Goal: Information Seeking & Learning: Learn about a topic

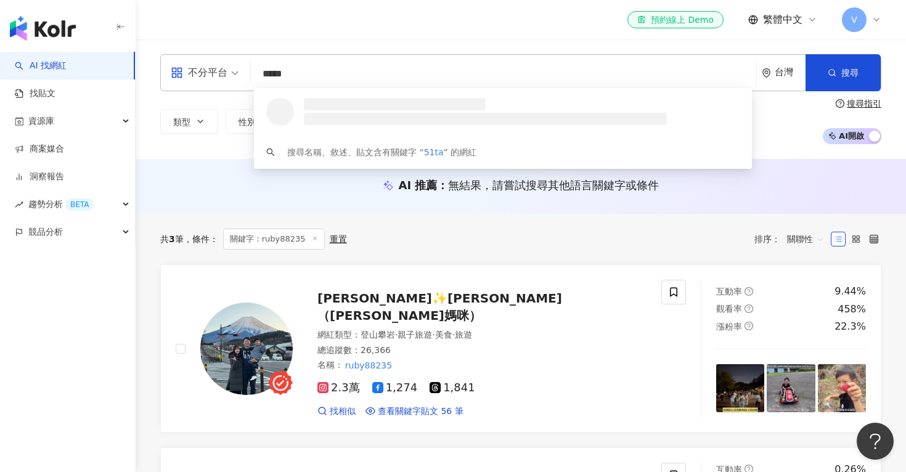
type input "******"
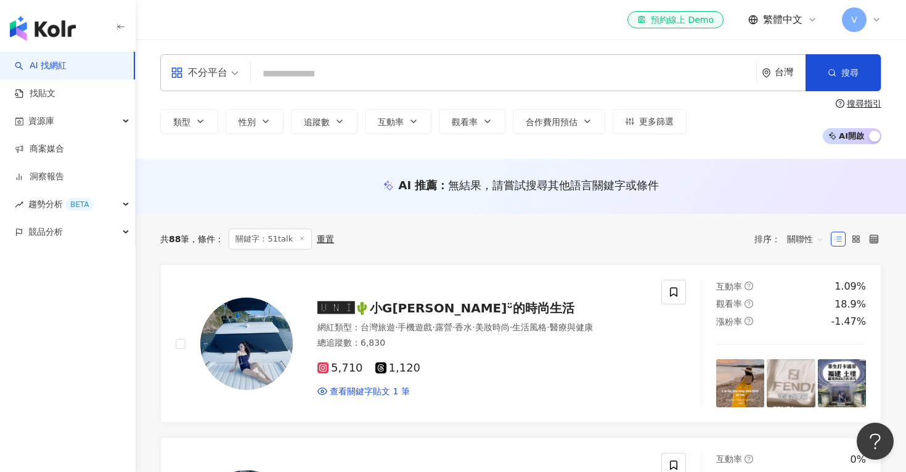
click at [295, 72] on input "search" at bounding box center [503, 73] width 495 height 23
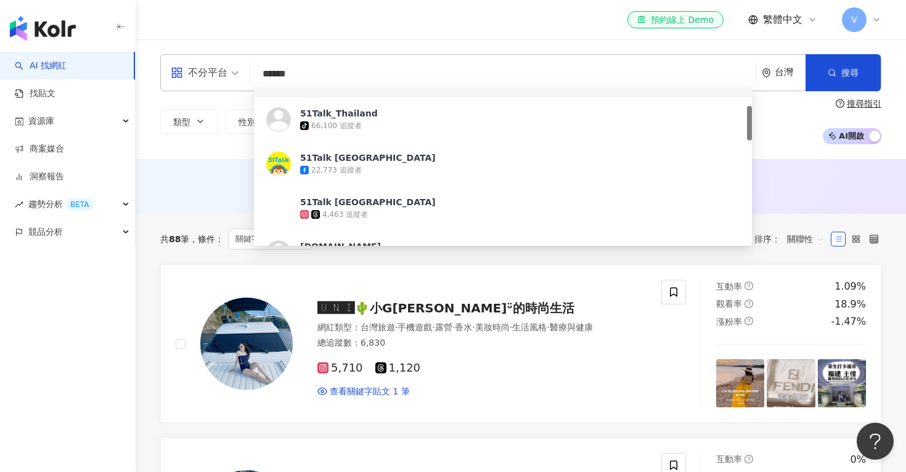
scroll to position [79, 0]
type input "******"
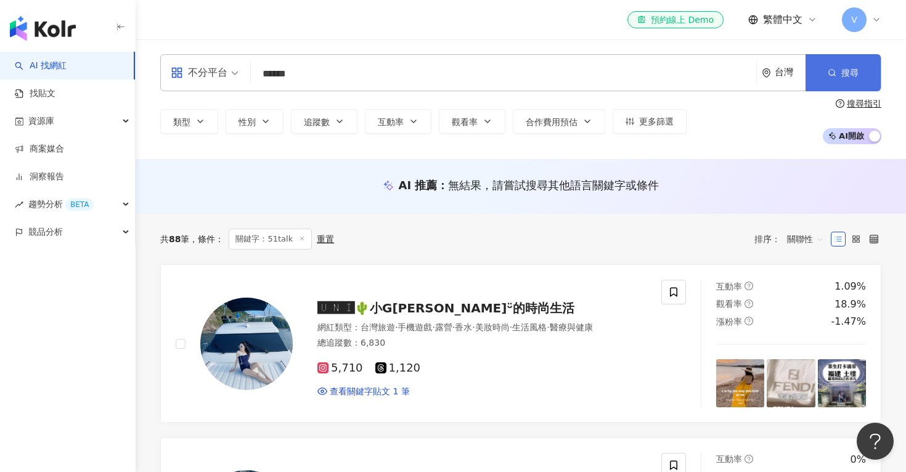
click at [855, 76] on span "搜尋" at bounding box center [849, 73] width 17 height 10
click at [55, 99] on link "找貼文" at bounding box center [35, 94] width 41 height 12
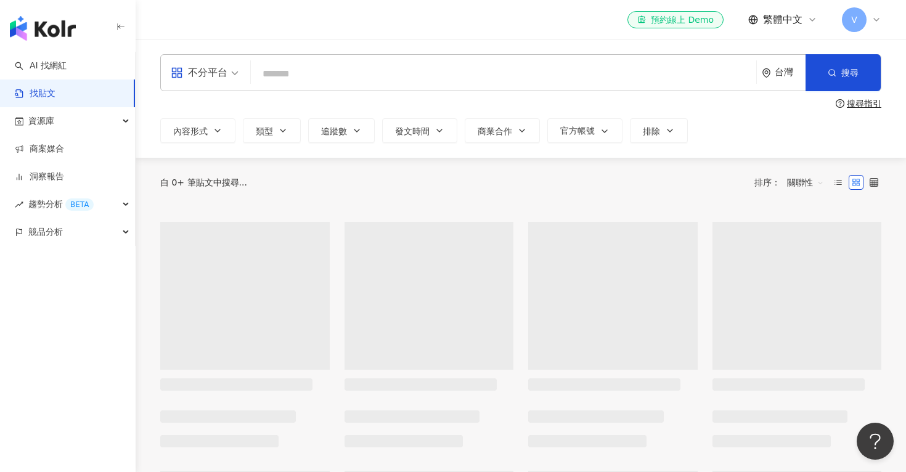
click at [316, 78] on input "search" at bounding box center [503, 73] width 495 height 26
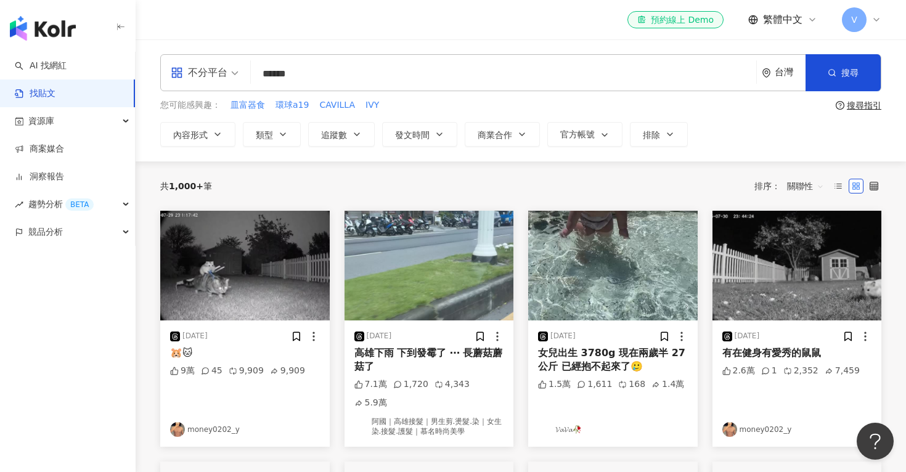
type input "******"
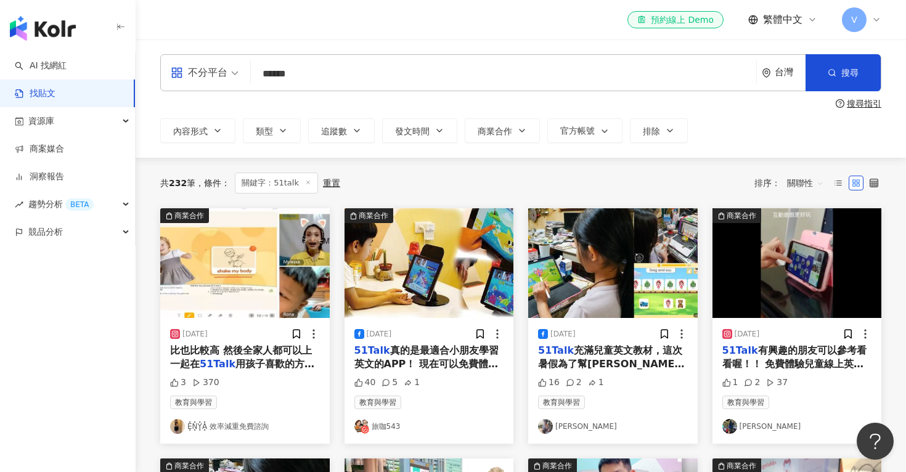
click at [802, 182] on span "關聯性" at bounding box center [805, 183] width 37 height 20
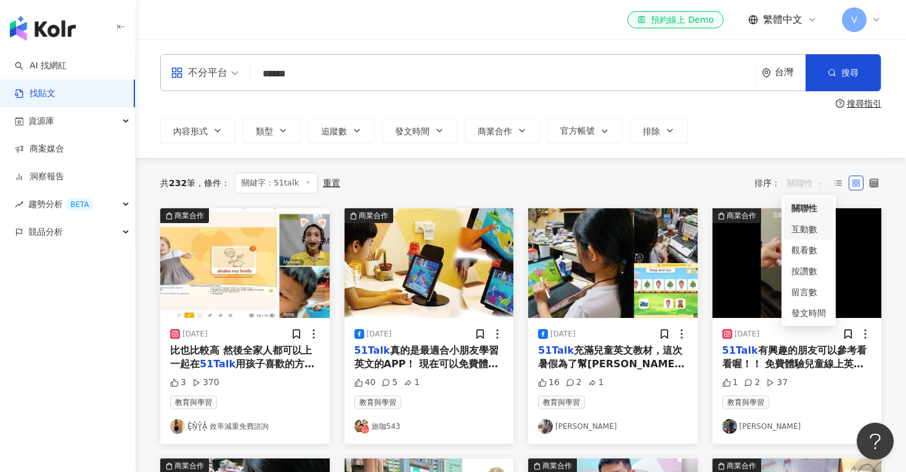
click at [805, 231] on div "互動數" at bounding box center [808, 229] width 35 height 14
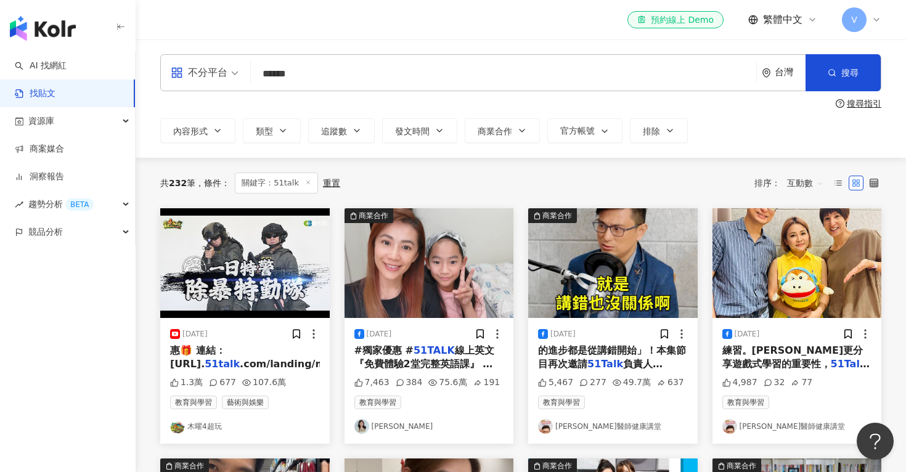
click at [413, 353] on mark "51TALK" at bounding box center [433, 350] width 41 height 12
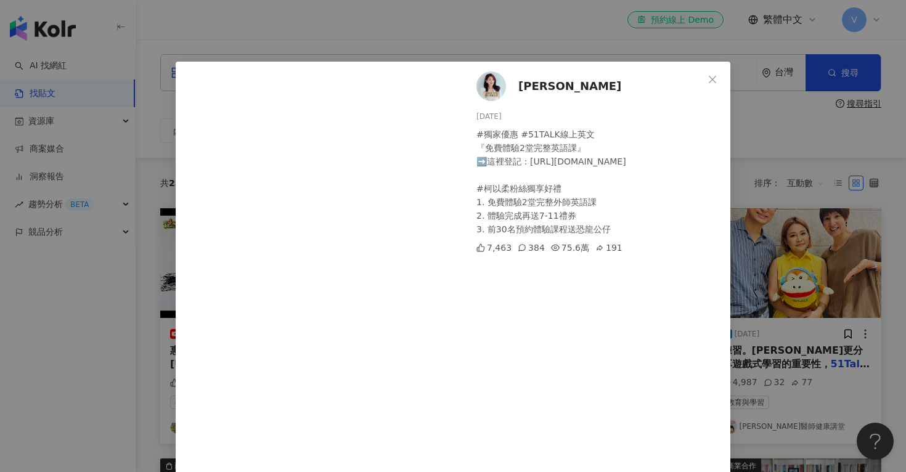
click at [604, 226] on div "#獨家優惠 #51TALK線上英文 『免費體驗2堂完整英語課』 ➡️這裡登記：https://reurl.cc/8veyz4 #柯以柔粉絲獨享好禮 1. 免費…" at bounding box center [598, 182] width 244 height 108
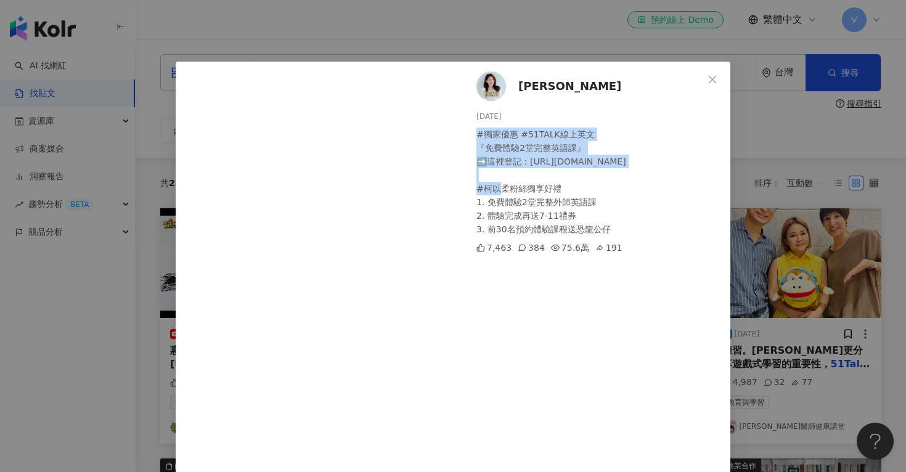
drag, startPoint x: 476, startPoint y: 131, endPoint x: 626, endPoint y: 163, distance: 153.1
click at [626, 163] on div "#獨家優惠 #51TALK線上英文 『免費體驗2堂完整英語課』 ➡️這裡登記：https://reurl.cc/8veyz4 #柯以柔粉絲獨享好禮 1. 免費…" at bounding box center [598, 182] width 244 height 108
click at [781, 148] on div "柯以柔 2024/5/29 #獨家優惠 #51TALK線上英文 『免費體驗2堂完整英語課』 ➡️這裡登記：https://reurl.cc/8veyz4 #柯…" at bounding box center [453, 236] width 906 height 472
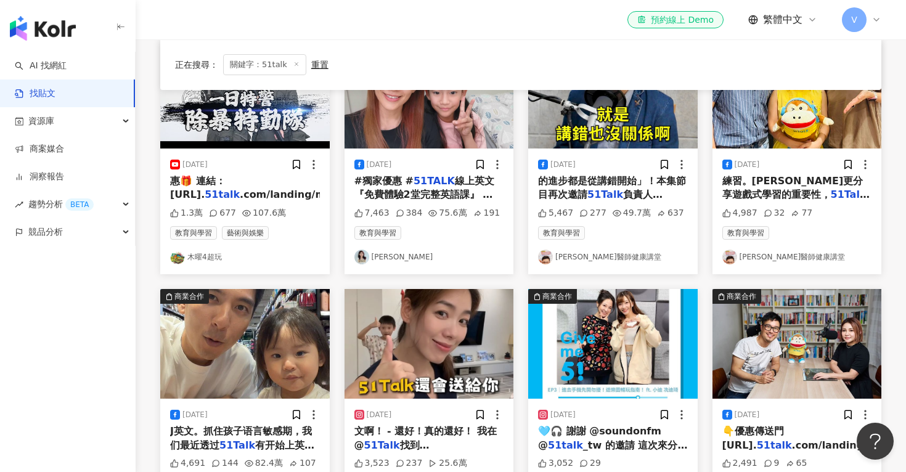
scroll to position [169, 0]
click at [789, 203] on span "裡有一個「小精靈」的功能，可" at bounding box center [791, 209] width 138 height 12
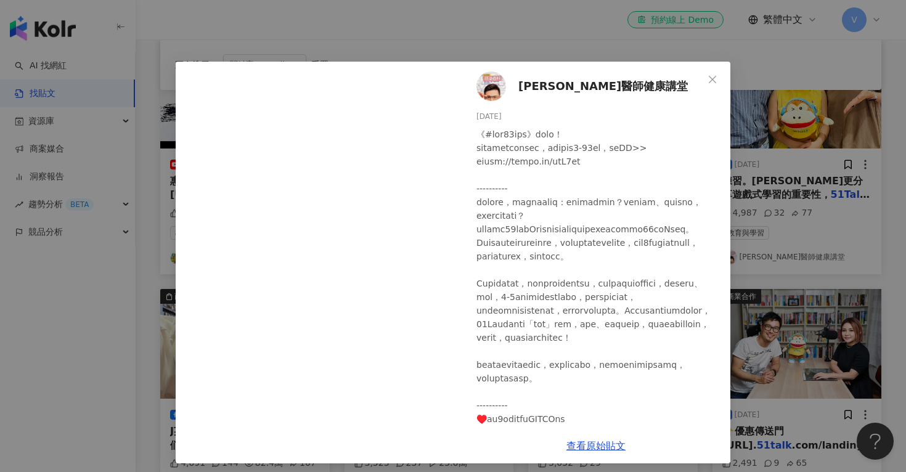
scroll to position [0, 0]
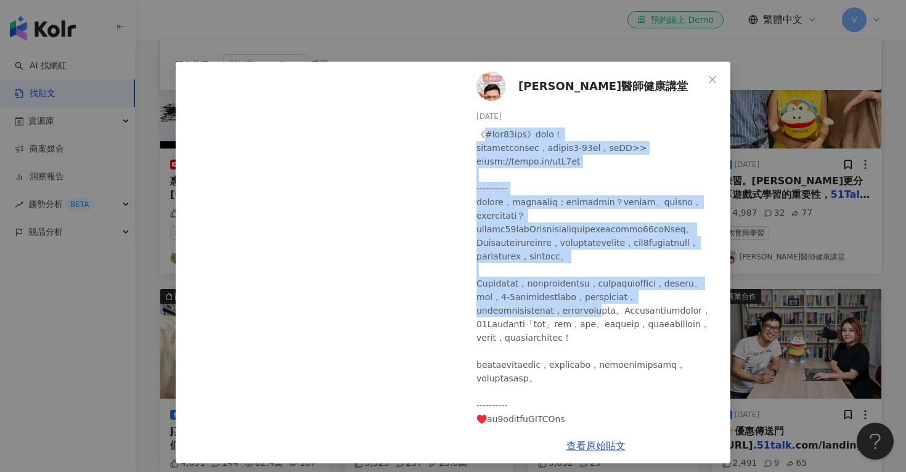
drag, startPoint x: 481, startPoint y: 129, endPoint x: 592, endPoint y: 349, distance: 246.4
click at [592, 349] on div at bounding box center [598, 311] width 244 height 366
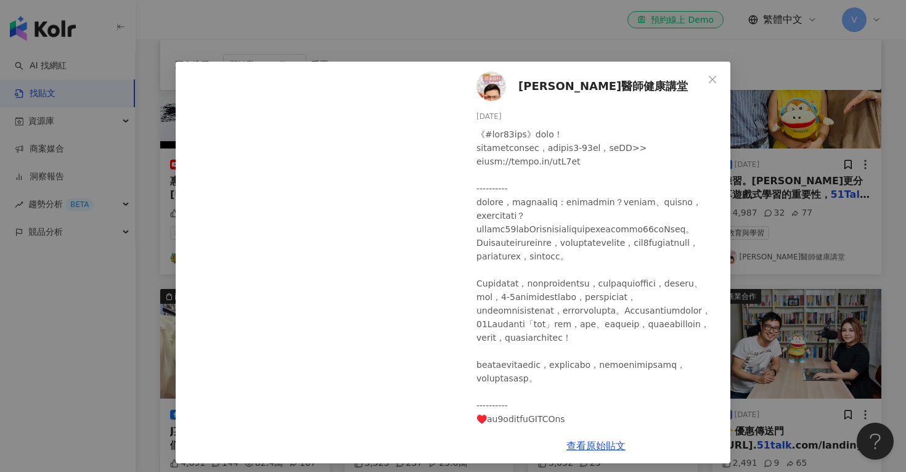
click at [556, 246] on div at bounding box center [598, 311] width 244 height 366
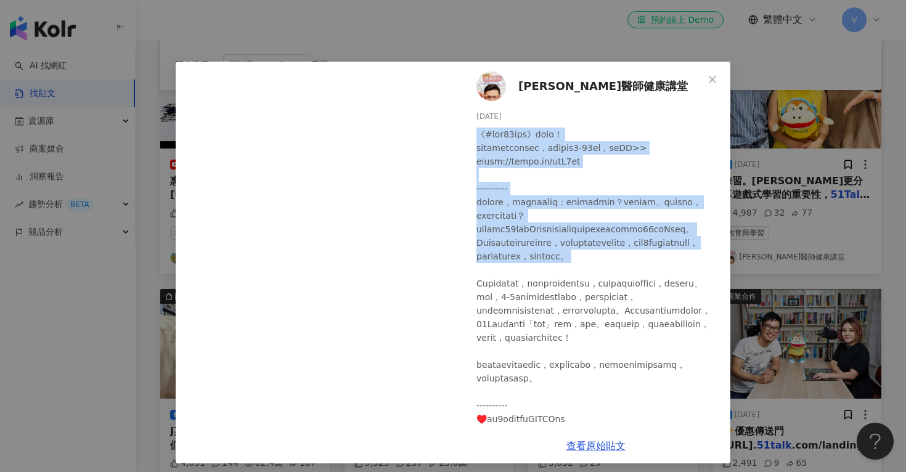
drag, startPoint x: 478, startPoint y: 134, endPoint x: 589, endPoint y: 295, distance: 194.9
click at [589, 295] on div at bounding box center [598, 311] width 244 height 366
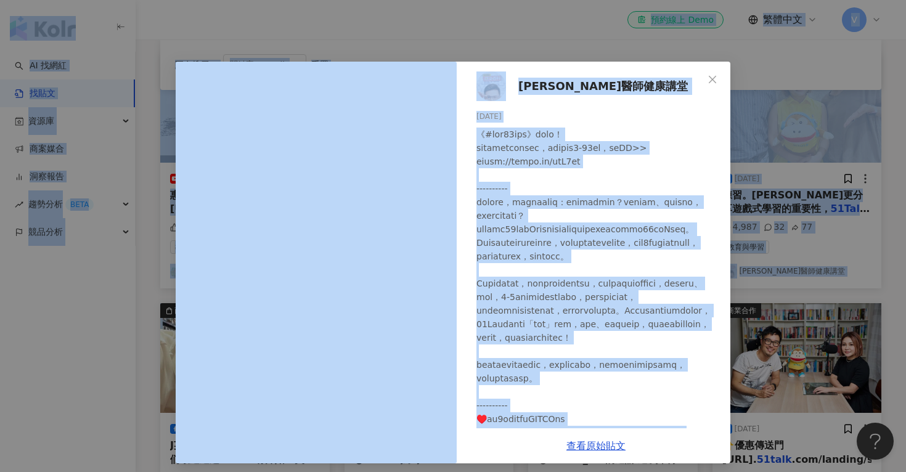
scroll to position [142, 0]
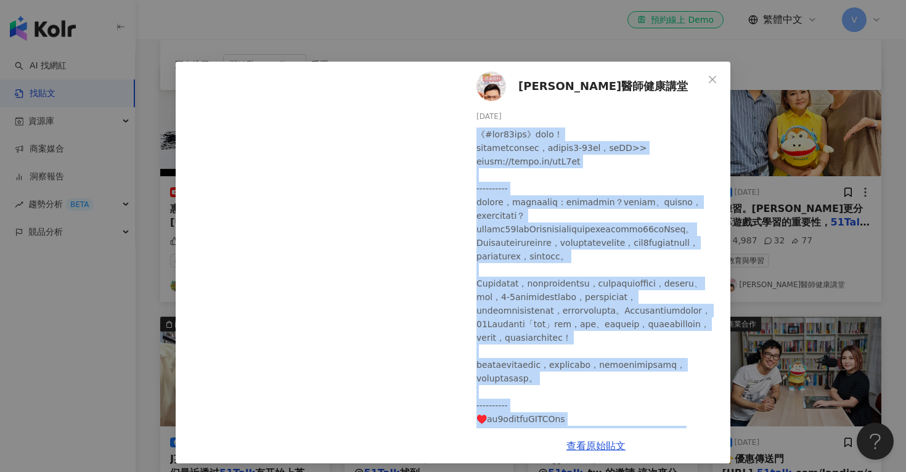
drag, startPoint x: 601, startPoint y: 405, endPoint x: 477, endPoint y: 125, distance: 306.2
click at [477, 125] on div "黃瑽寧醫師健康講堂 2024/8/7 4,987 32 77" at bounding box center [596, 245] width 269 height 367
copy div "《#寧夏璐66號茶坊》聽眾獨享！ 免費體驗兒童線上外師英語課，完成體驗再送7-11禮券，馬上GO>> https://reurl.cc/lyV3jq ----…"
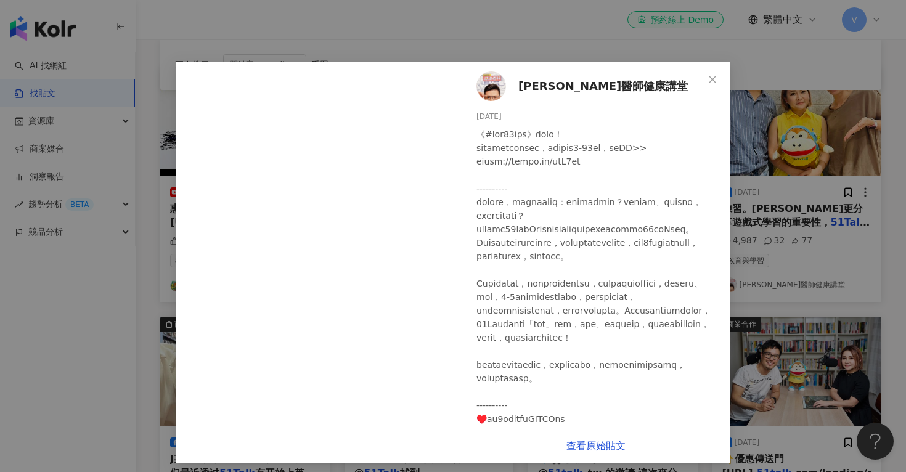
click at [280, 33] on div "黃瑽寧醫師健康講堂 2024/8/7 4,987 32 77 查看原始貼文" at bounding box center [453, 236] width 906 height 472
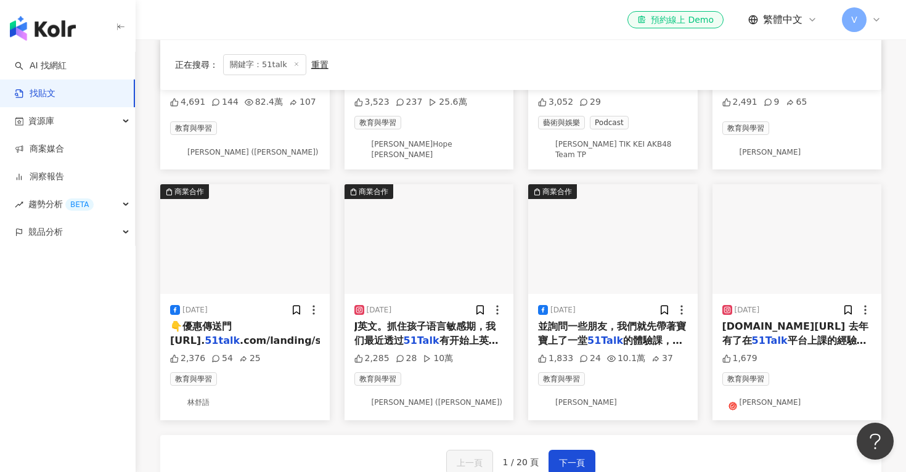
scroll to position [593, 0]
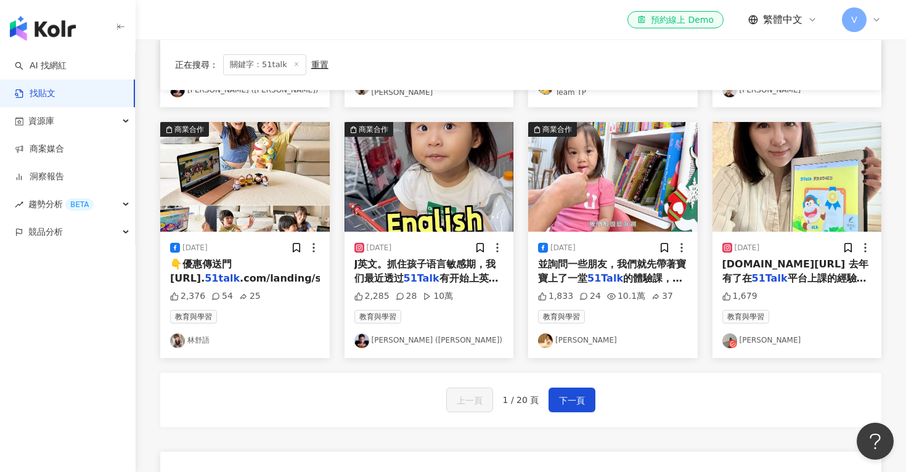
click at [650, 264] on div "並詢問一些朋友，我們就先帶著寶寶上了一堂 51Talk 的體驗課，之後我就決定要繼續" at bounding box center [613, 272] width 150 height 28
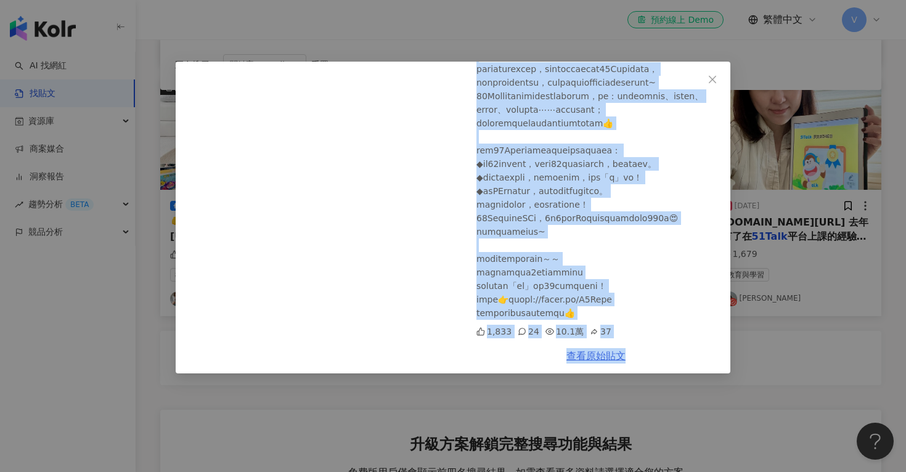
scroll to position [311, 0]
drag, startPoint x: 478, startPoint y: 123, endPoint x: 635, endPoint y: 317, distance: 250.2
click at [635, 317] on div "趙小僑 2025/6/27 快3歲的育兒心得分享/生活習慣/英語學習/繪本分享 1,833 24 10.1萬 37" at bounding box center [596, 200] width 269 height 277
copy div "快3歲的育兒心得分享/生活習慣/英語學習/繪本分享 我們家寶寶七月即將邁入3歲了，身為父母的我們每一天依舊都在學習ing💪 影片的一開頭先跟大家分享教育現場的…"
click at [526, 228] on div at bounding box center [598, 123] width 244 height 393
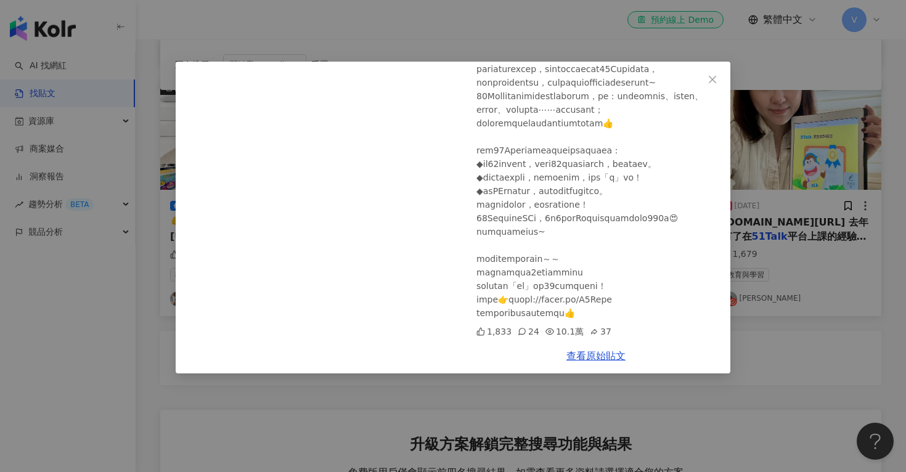
drag, startPoint x: 626, startPoint y: 314, endPoint x: 476, endPoint y: 259, distance: 160.3
click at [476, 259] on div "趙小僑 2025/6/27 快3歲的育兒心得分享/生活習慣/英語學習/繪本分享 1,833 24 10.1萬 37" at bounding box center [596, 200] width 269 height 277
copy div "大家分享優惠活動喔～～ 除了可以幫孩子領取1堂免費體驗課程之外 完成體驗之後還「限時」加贈24堂自然發音動畫課！ 馬上領取👉https://reurl.cc/…"
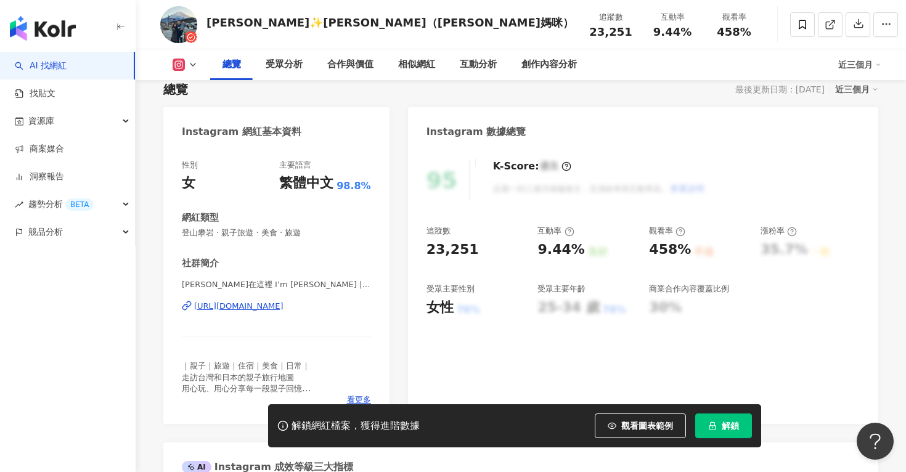
scroll to position [88, 0]
